Goal: Transaction & Acquisition: Purchase product/service

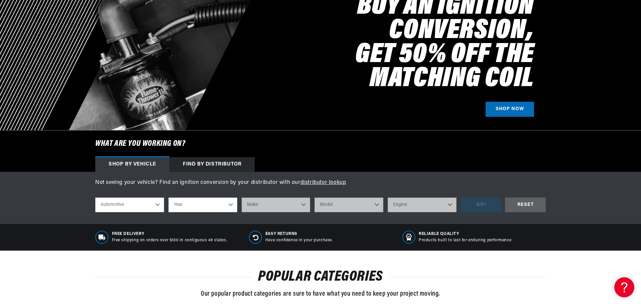
click at [190, 205] on select "Year 2022 2021 2020 2019 2018 2017 2016 2015 2014 2013 2012 2011 2010 2009 2008…" at bounding box center [202, 205] width 69 height 15
select select "1968"
click at [168, 198] on select "Year 2022 2021 2020 2019 2018 2017 2016 2015 2014 2013 2012 2011 2010 2009 2008…" at bounding box center [202, 205] width 69 height 15
select select "1968"
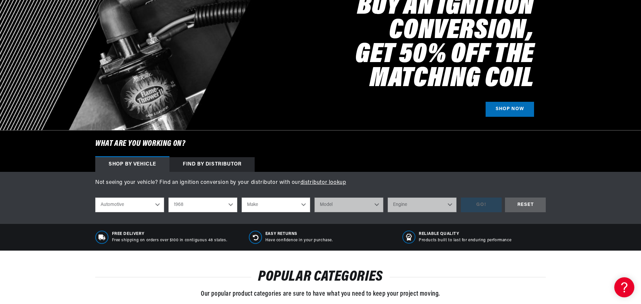
click at [269, 206] on select "Make Alfa Romeo American Motors Aston Martin Austin Austin Healey Avanti Bentle…" at bounding box center [276, 205] width 69 height 15
select select "MG"
click at [242, 198] on select "Make Alfa Romeo American Motors Aston Martin Austin Austin Healey Avanti Bentle…" at bounding box center [276, 205] width 69 height 15
select select "MG"
click at [342, 193] on div "shop by vehicle What are you working on? Automotive Agricultural Industrial Mar…" at bounding box center [320, 205] width 450 height 25
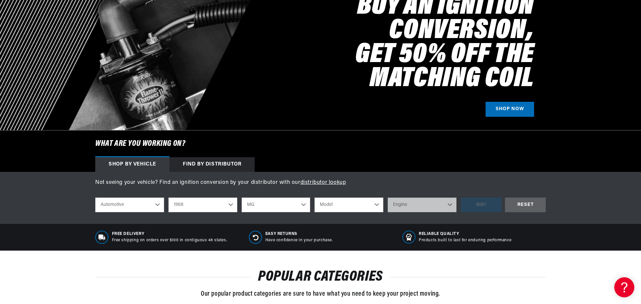
click at [344, 203] on select "Model MGB Midget" at bounding box center [348, 205] width 69 height 15
select select "MGB"
click at [314, 198] on select "Model MGB Midget" at bounding box center [348, 205] width 69 height 15
select select "MGB"
click at [410, 211] on select "Engine 1.8L" at bounding box center [422, 205] width 69 height 15
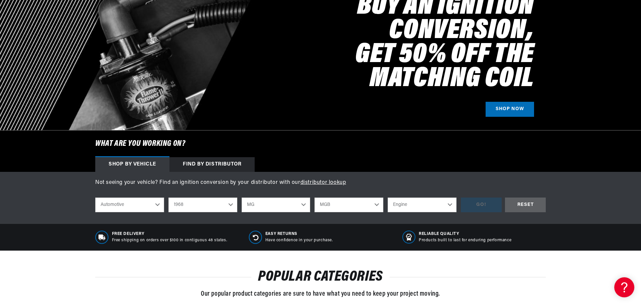
scroll to position [0, 835]
select select "1.8L"
click at [388, 198] on select "Engine 1.8L" at bounding box center [422, 205] width 69 height 15
select select "1.8L"
click at [479, 206] on div "GO!" at bounding box center [481, 205] width 41 height 15
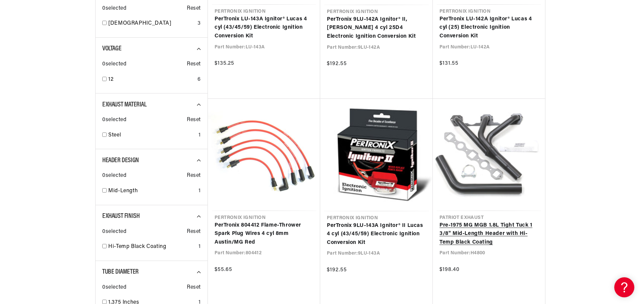
scroll to position [0, 417]
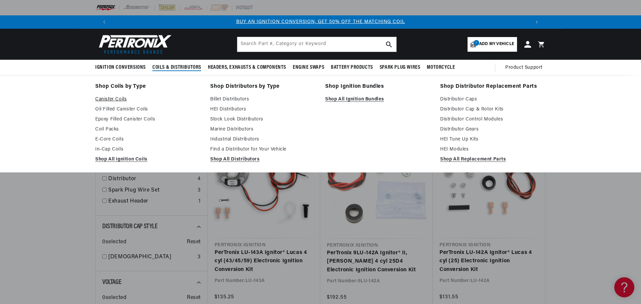
click at [120, 101] on link "Canister Coils" at bounding box center [148, 100] width 106 height 8
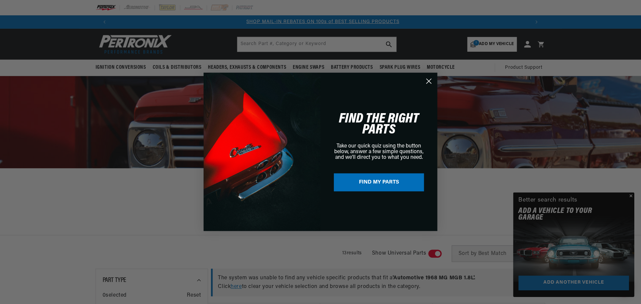
scroll to position [0, 417]
click at [631, 196] on div "Close dialog FIND THE RIGHT PARTS Take our quick quiz using the button below, a…" at bounding box center [321, 152] width 642 height 304
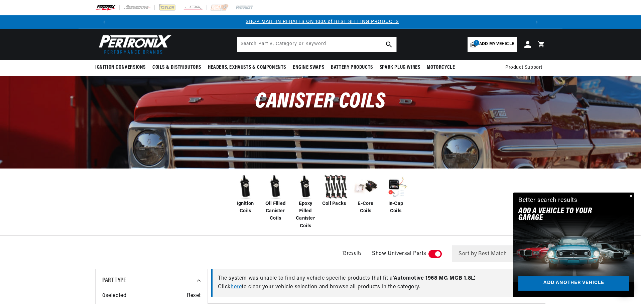
click at [632, 198] on button "Close" at bounding box center [630, 197] width 8 height 8
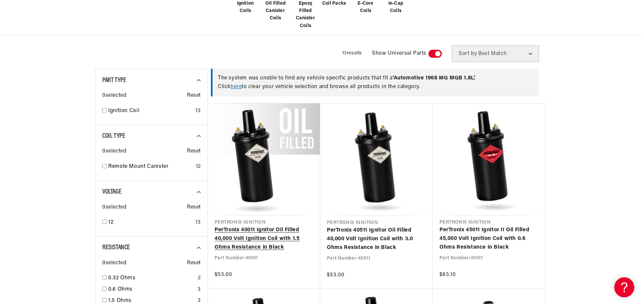
scroll to position [0, 835]
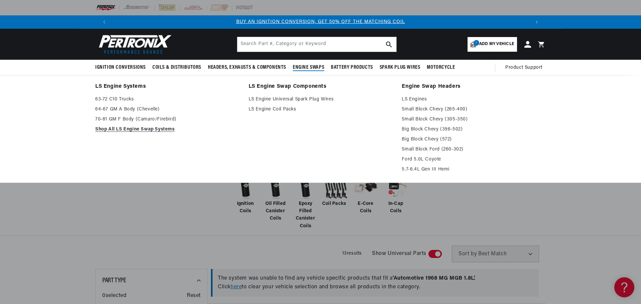
drag, startPoint x: 236, startPoint y: 148, endPoint x: 272, endPoint y: 158, distance: 37.8
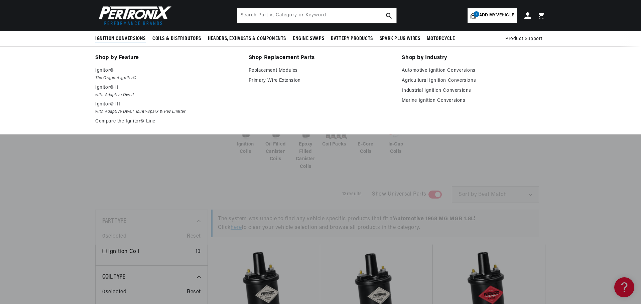
scroll to position [0, 417]
click at [128, 39] on span "Ignition Conversions" at bounding box center [120, 38] width 50 height 7
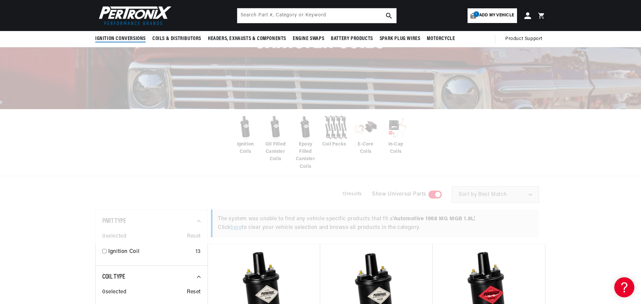
scroll to position [0, 835]
click at [128, 37] on span "Ignition Conversions" at bounding box center [120, 38] width 50 height 7
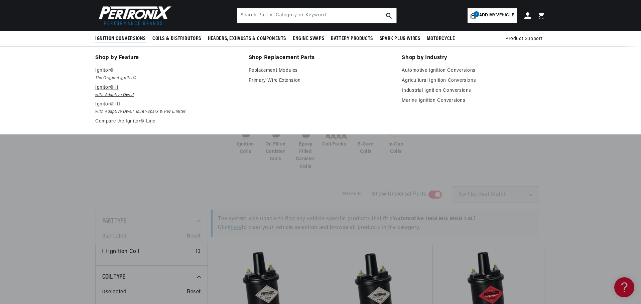
click at [107, 86] on p "Ignitor© II" at bounding box center [167, 88] width 144 height 8
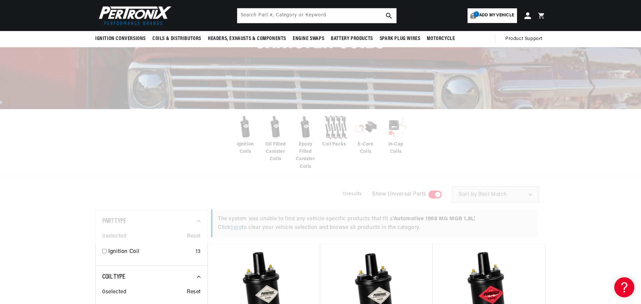
scroll to position [0, 417]
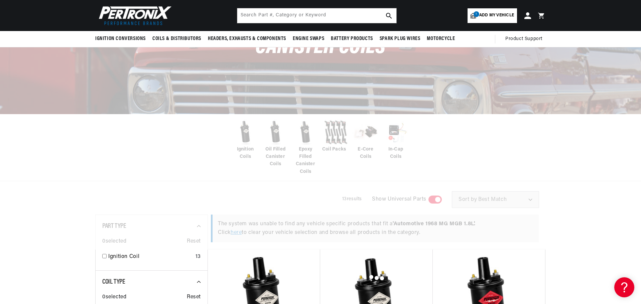
scroll to position [58, 0]
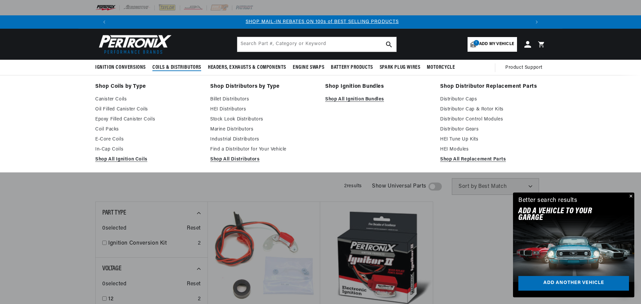
drag, startPoint x: 290, startPoint y: 158, endPoint x: 356, endPoint y: 189, distance: 73.0
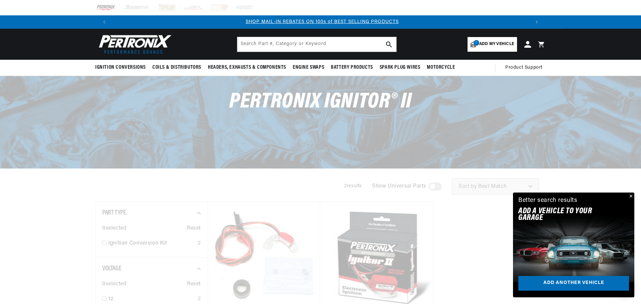
drag, startPoint x: 356, startPoint y: 189, endPoint x: 360, endPoint y: 184, distance: 5.9
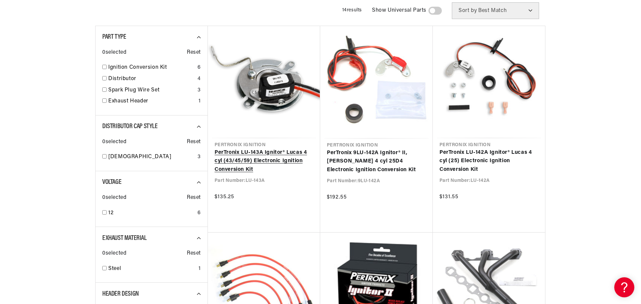
scroll to position [0, 417]
click at [283, 160] on link "PerTronix LU-143A Ignitor® Lucas 4 cyl (43/45/59) Electronic Ignition Conversio…" at bounding box center [264, 162] width 99 height 26
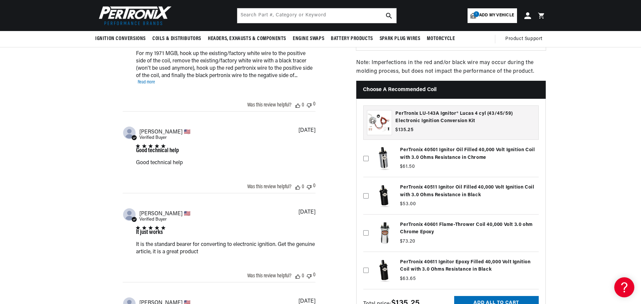
scroll to position [568, 0]
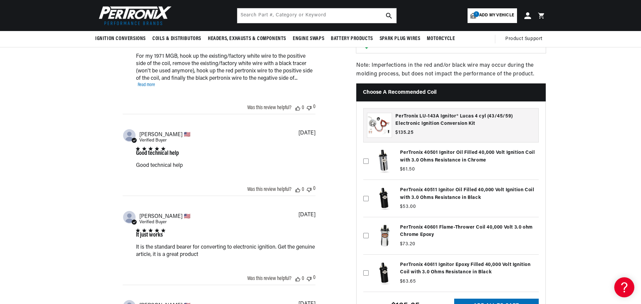
click at [417, 161] on label at bounding box center [450, 161] width 175 height 34
click at [369, 153] on input "checkbox" at bounding box center [365, 150] width 5 height 5
click at [427, 154] on label at bounding box center [450, 161] width 175 height 34
click at [369, 153] on input "checkbox" at bounding box center [365, 150] width 5 height 5
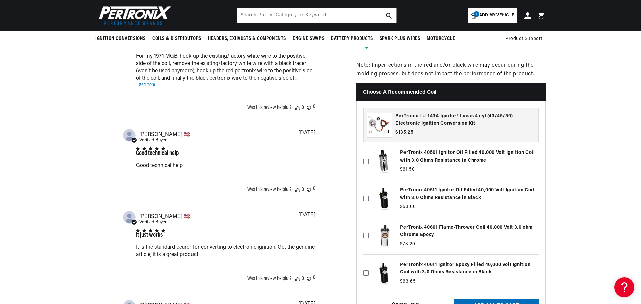
click at [427, 154] on label at bounding box center [450, 161] width 175 height 34
click at [369, 153] on input "checkbox" at bounding box center [365, 150] width 5 height 5
checkbox input "true"
